Goal: Information Seeking & Learning: Learn about a topic

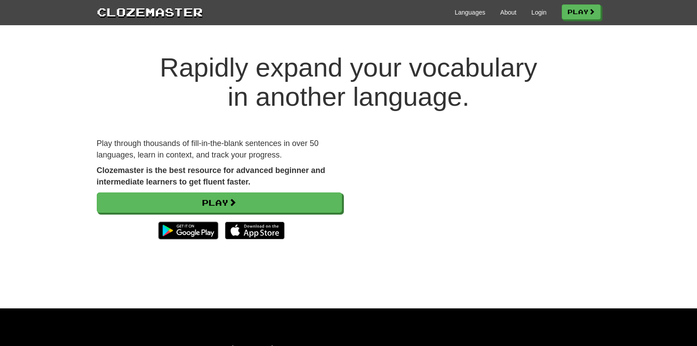
click at [457, 8] on div "Languages About Login Play" at bounding box center [402, 12] width 398 height 16
click at [460, 14] on link "Languages" at bounding box center [470, 12] width 31 height 9
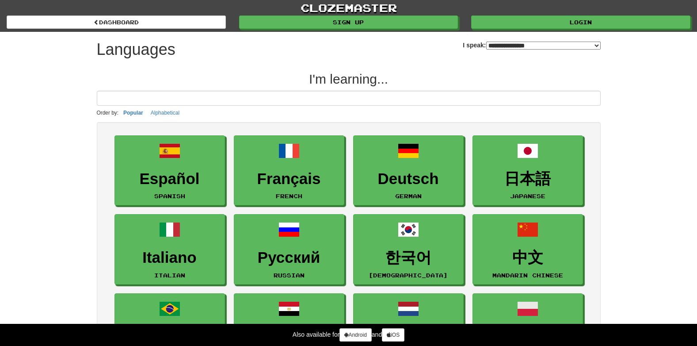
select select "*******"
